Goal: Task Accomplishment & Management: Complete application form

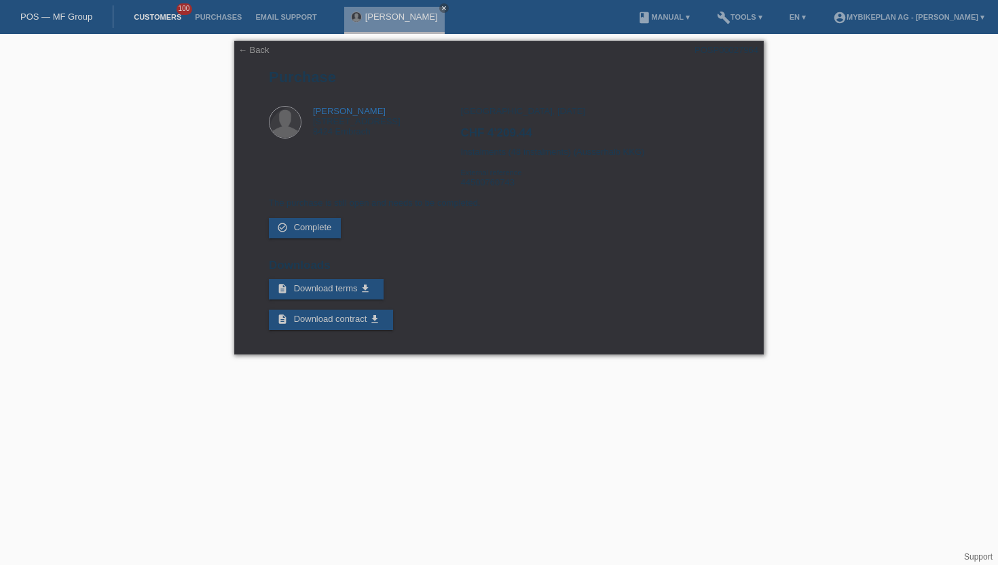
click at [156, 20] on link "Customers" at bounding box center [157, 17] width 61 height 8
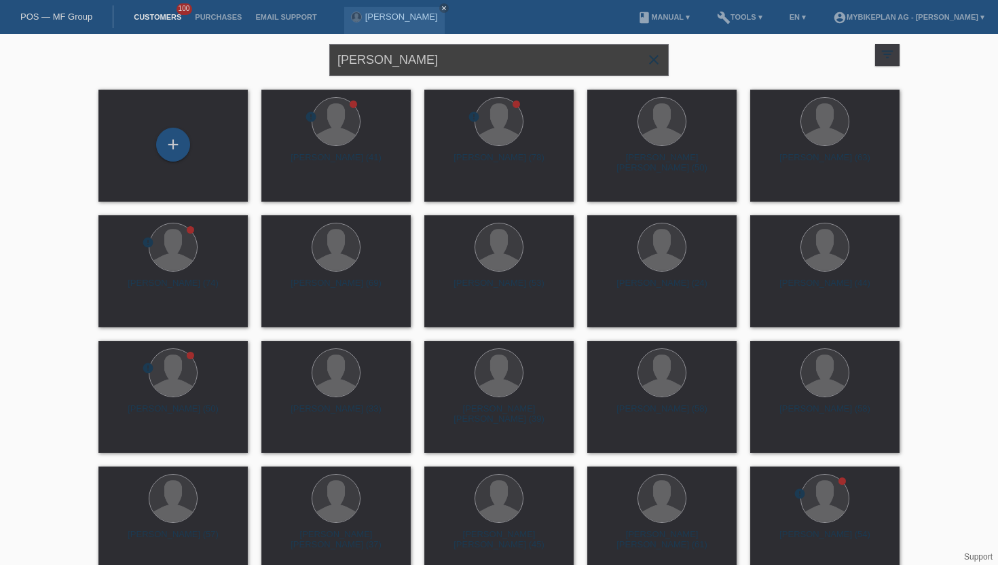
click at [401, 60] on input "[PERSON_NAME]" at bounding box center [499, 60] width 340 height 32
drag, startPoint x: 401, startPoint y: 60, endPoint x: 282, endPoint y: 56, distance: 118.9
click at [282, 56] on div "Peter Vajk close filter_list view_module Show all customers star Show stared cu…" at bounding box center [499, 58] width 815 height 49
paste input "[PERSON_NAME]"
type input "[PERSON_NAME]"
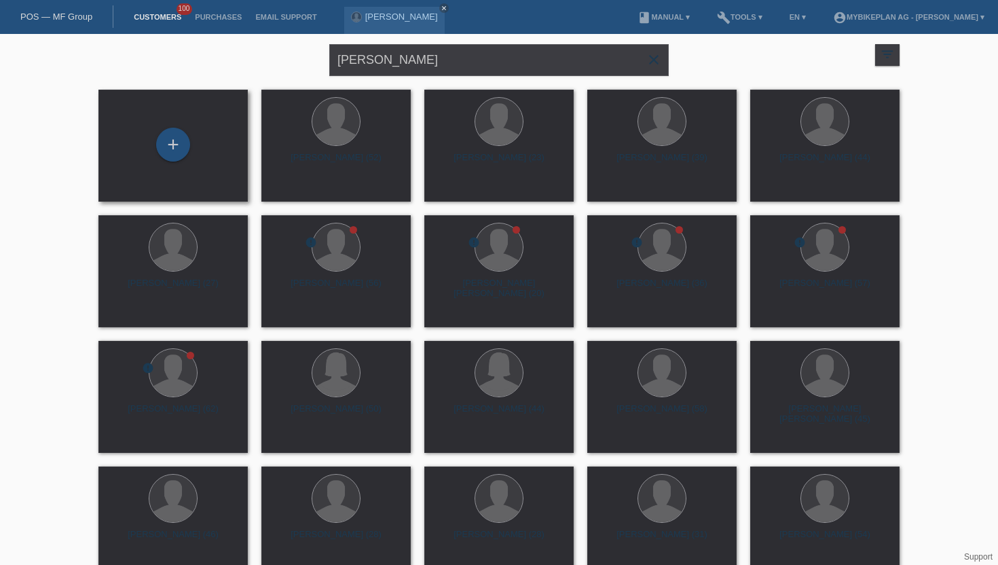
click at [189, 136] on div "+" at bounding box center [173, 146] width 128 height 36
click at [175, 149] on div "+" at bounding box center [173, 145] width 34 height 34
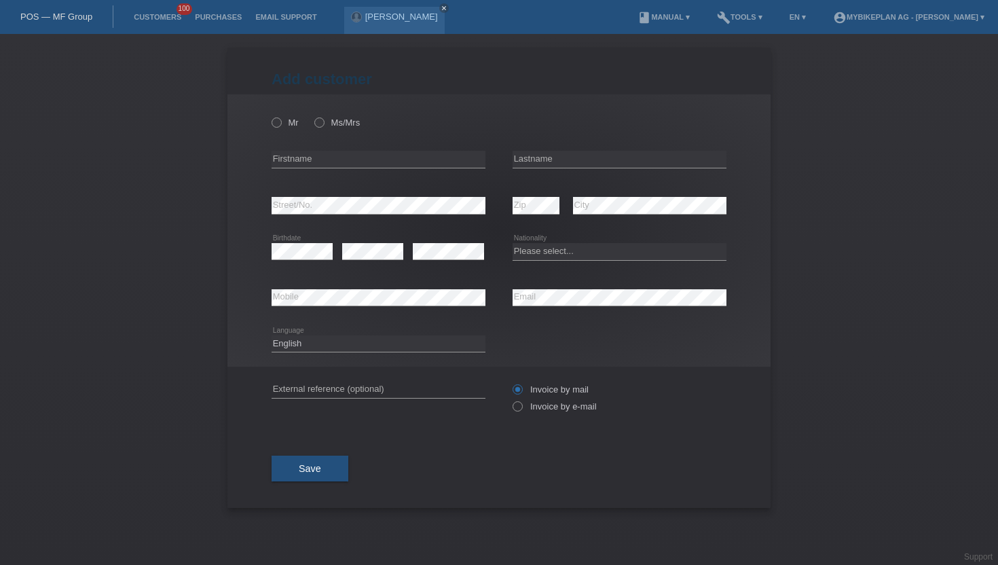
click at [307, 148] on div "error Firstname" at bounding box center [379, 159] width 214 height 46
click at [307, 161] on input "text" at bounding box center [379, 159] width 214 height 17
paste input "Daniel Siegwart"
click at [318, 161] on input "Daniel Siegwart" at bounding box center [379, 159] width 214 height 17
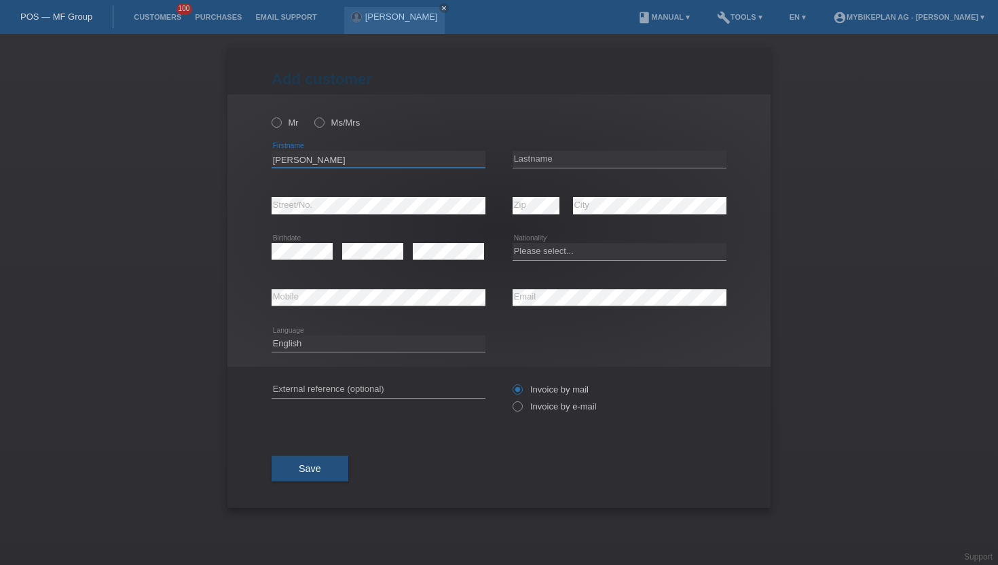
type input "[PERSON_NAME]"
click at [522, 163] on input "text" at bounding box center [620, 159] width 214 height 17
paste input "Siegwart"
type input "Siegwart"
click at [270, 115] on icon at bounding box center [270, 115] width 0 height 0
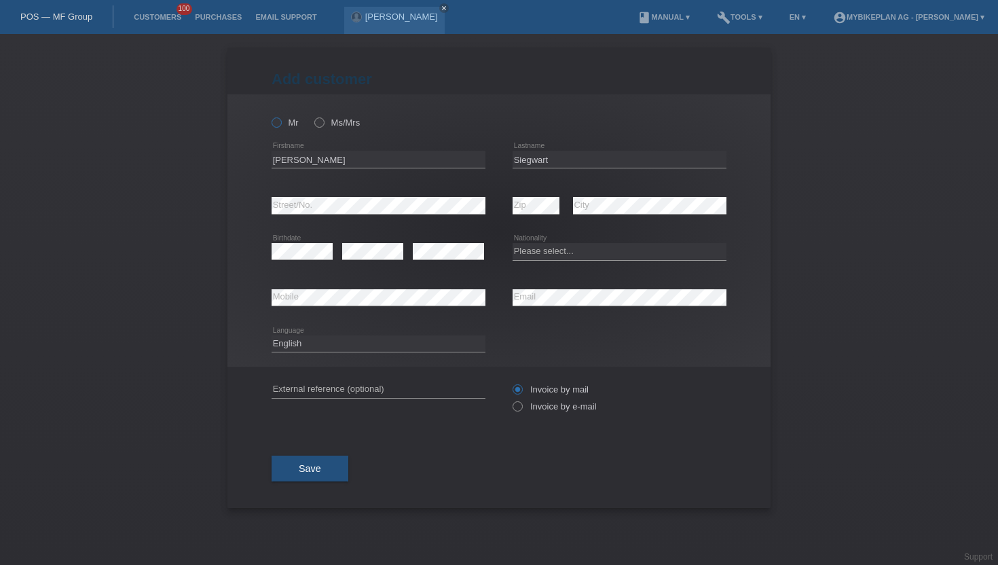
click at [276, 126] on input "Mr" at bounding box center [276, 121] width 9 height 9
radio input "true"
click at [543, 242] on div "Please select... Switzerland Austria Germany Liechtenstein ------------ Afghani…" at bounding box center [620, 252] width 214 height 46
click at [543, 253] on select "Please select... Switzerland Austria Germany Liechtenstein ------------ Afghani…" at bounding box center [620, 251] width 214 height 16
select select "CH"
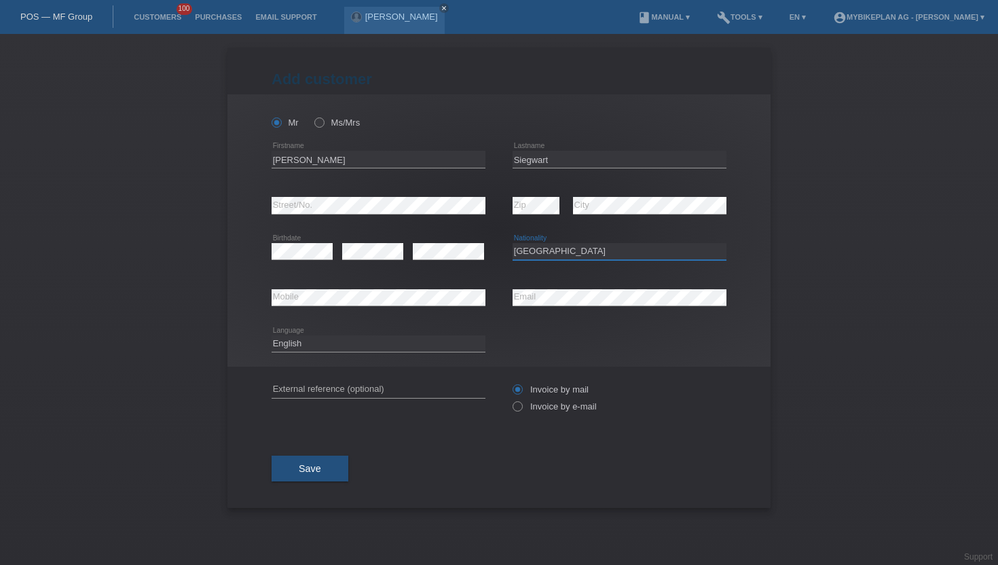
click at [513, 244] on select "Please select... Switzerland Austria Germany Liechtenstein ------------ Afghani…" at bounding box center [620, 251] width 214 height 16
click at [532, 307] on div "error Email" at bounding box center [620, 298] width 214 height 46
click at [511, 399] on icon at bounding box center [511, 399] width 0 height 0
click at [519, 410] on input "Invoice by e-mail" at bounding box center [517, 409] width 9 height 17
radio input "true"
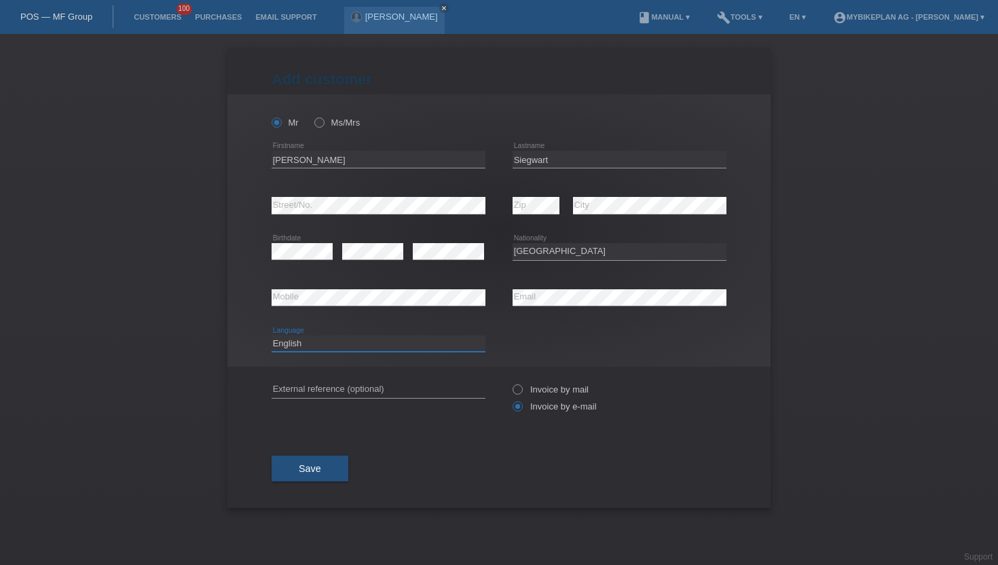
click at [295, 344] on select "Deutsch Français Italiano English" at bounding box center [379, 343] width 214 height 16
select select "de"
click at [272, 335] on select "Deutsch Français Italiano English" at bounding box center [379, 343] width 214 height 16
click at [314, 477] on button "Save" at bounding box center [310, 469] width 77 height 26
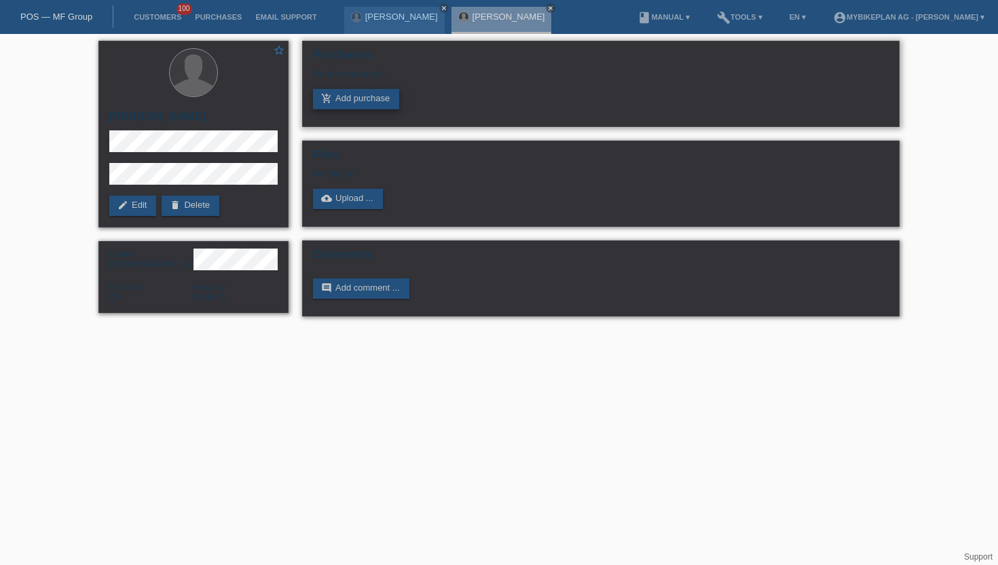
click at [338, 101] on link "add_shopping_cart Add purchase" at bounding box center [356, 99] width 86 height 20
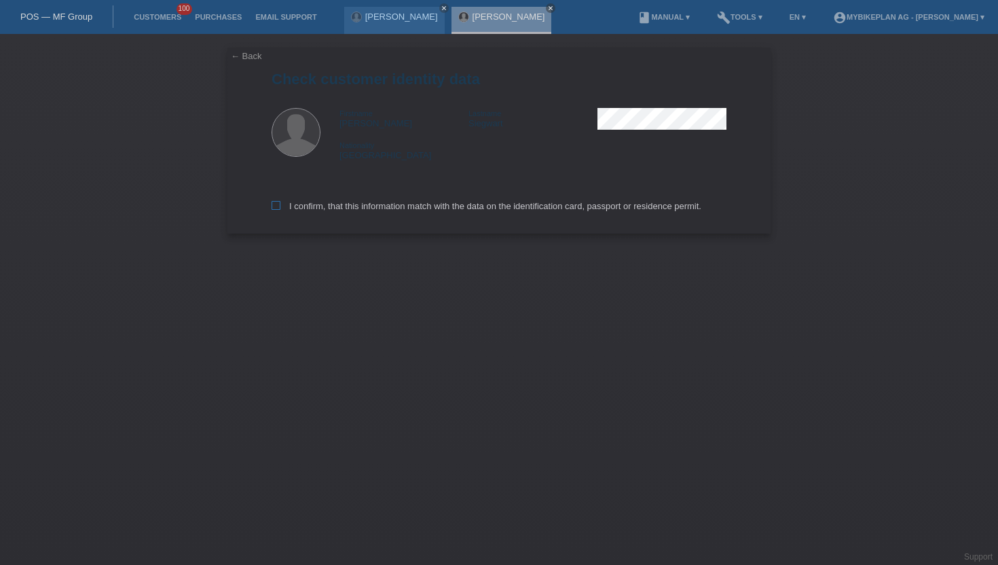
click at [278, 208] on icon at bounding box center [276, 205] width 9 height 9
click at [278, 208] on input "I confirm, that this information match with the data on the identification card…" at bounding box center [276, 205] width 9 height 9
checkbox input "true"
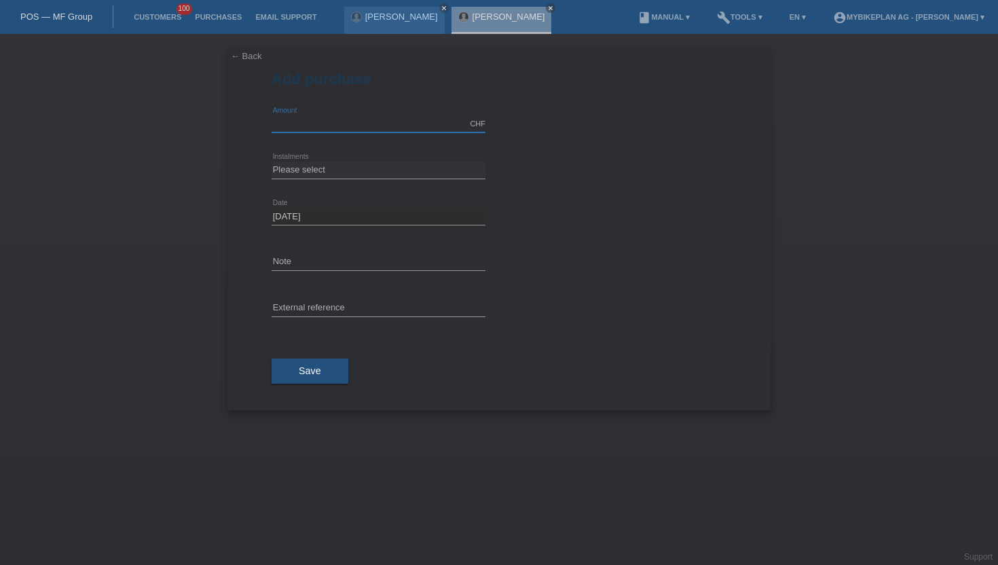
click at [312, 120] on input "text" at bounding box center [379, 123] width 214 height 17
type input "15000.00"
click at [311, 175] on select "Please select 6 instalments 12 instalments 18 instalments 24 instalments 36 ins…" at bounding box center [379, 170] width 214 height 16
select select "488"
click at [272, 162] on select "Please select 6 instalments 12 instalments 18 instalments 24 instalments 36 ins…" at bounding box center [379, 170] width 214 height 16
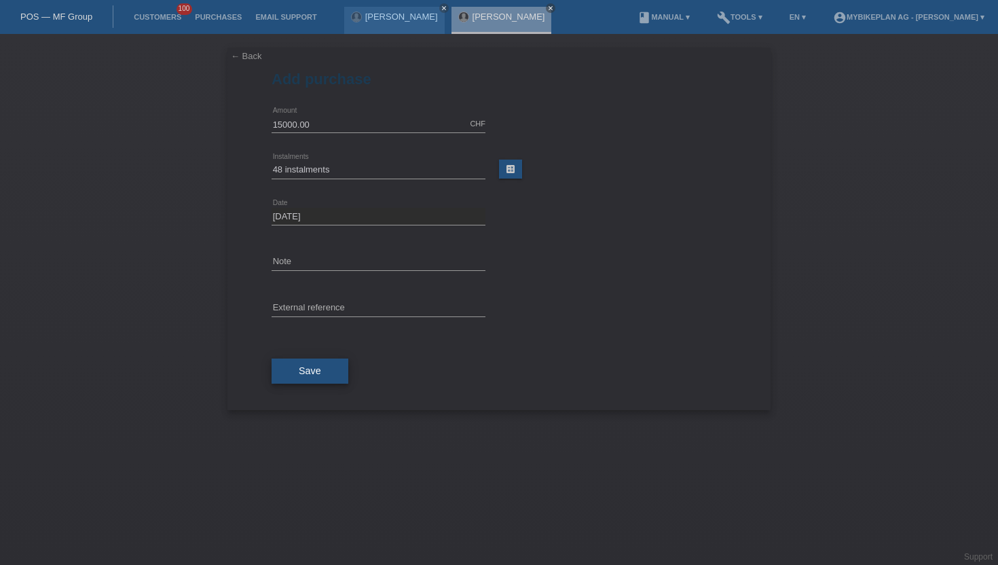
click at [299, 377] on button "Save" at bounding box center [310, 372] width 77 height 26
